Goal: Use online tool/utility: Utilize a website feature to perform a specific function

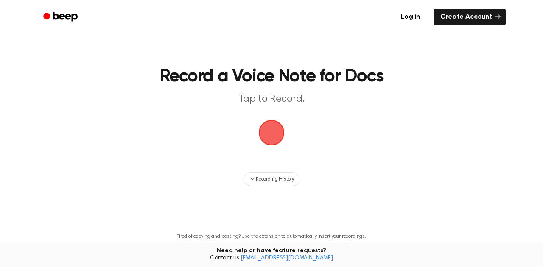
click at [276, 131] on span "button" at bounding box center [271, 132] width 29 height 29
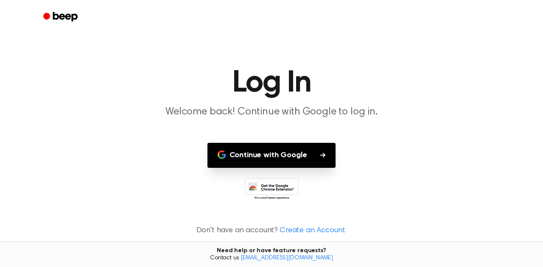
click at [283, 157] on button "Continue with Google" at bounding box center [271, 155] width 129 height 25
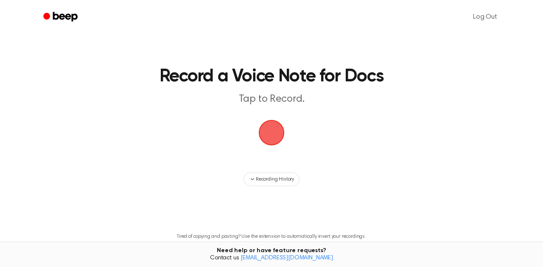
click at [275, 137] on span "button" at bounding box center [271, 132] width 33 height 33
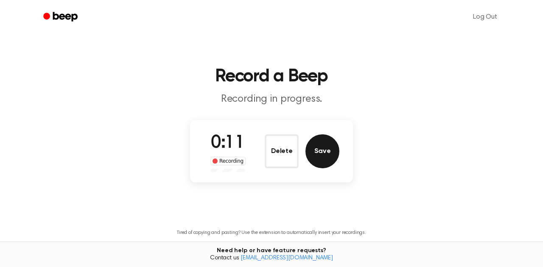
click at [324, 151] on button "Save" at bounding box center [322, 151] width 34 height 34
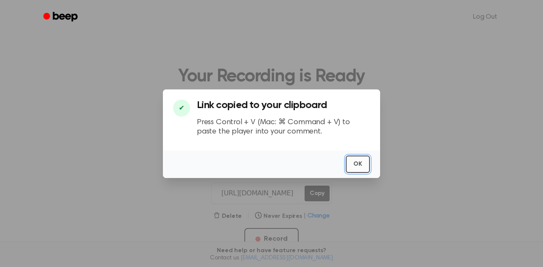
click at [359, 165] on button "OK" at bounding box center [358, 164] width 24 height 17
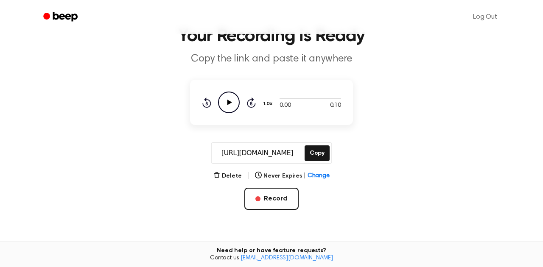
scroll to position [38, 0]
